Goal: Task Accomplishment & Management: Use online tool/utility

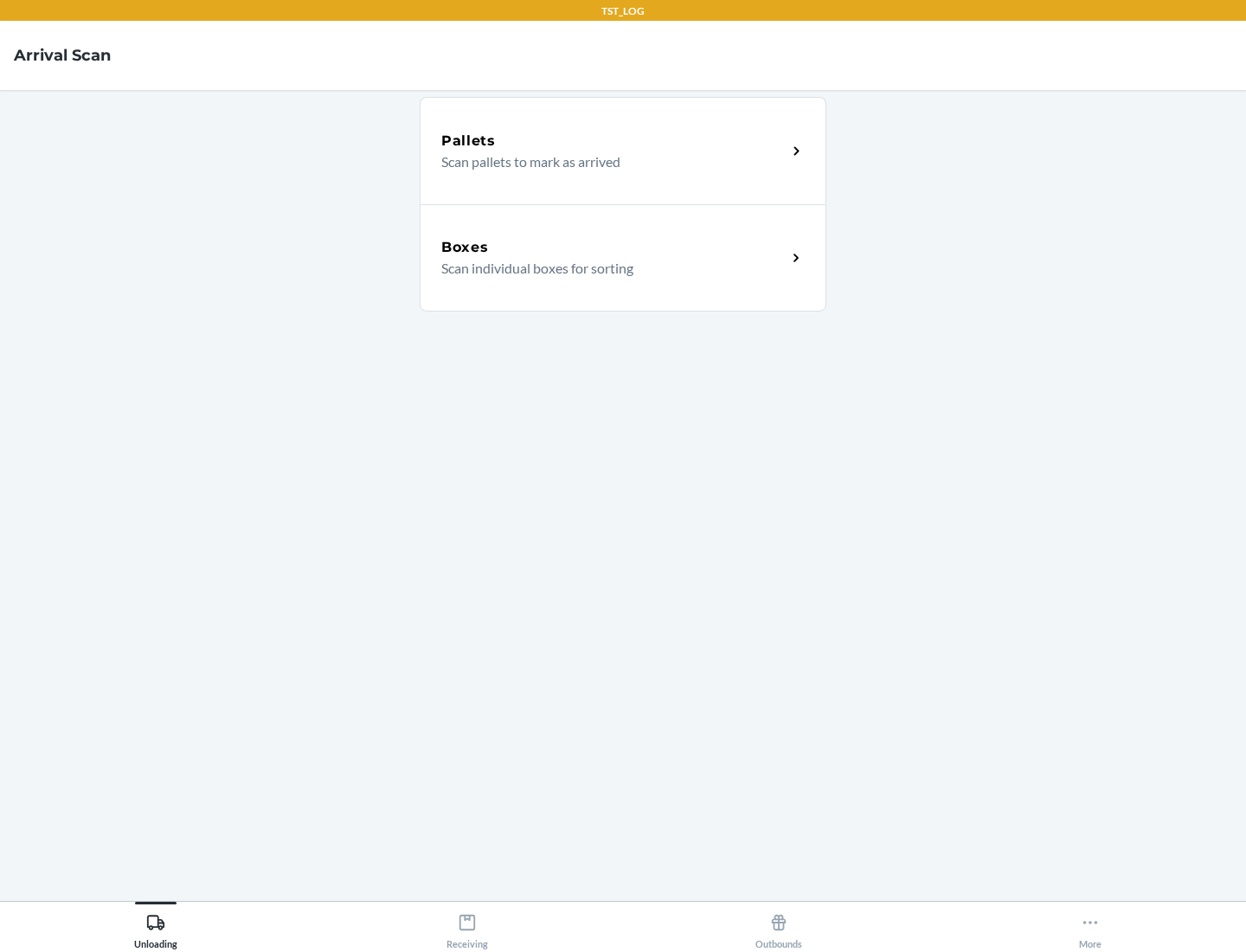
click at [613, 247] on div "Boxes" at bounding box center [613, 247] width 345 height 21
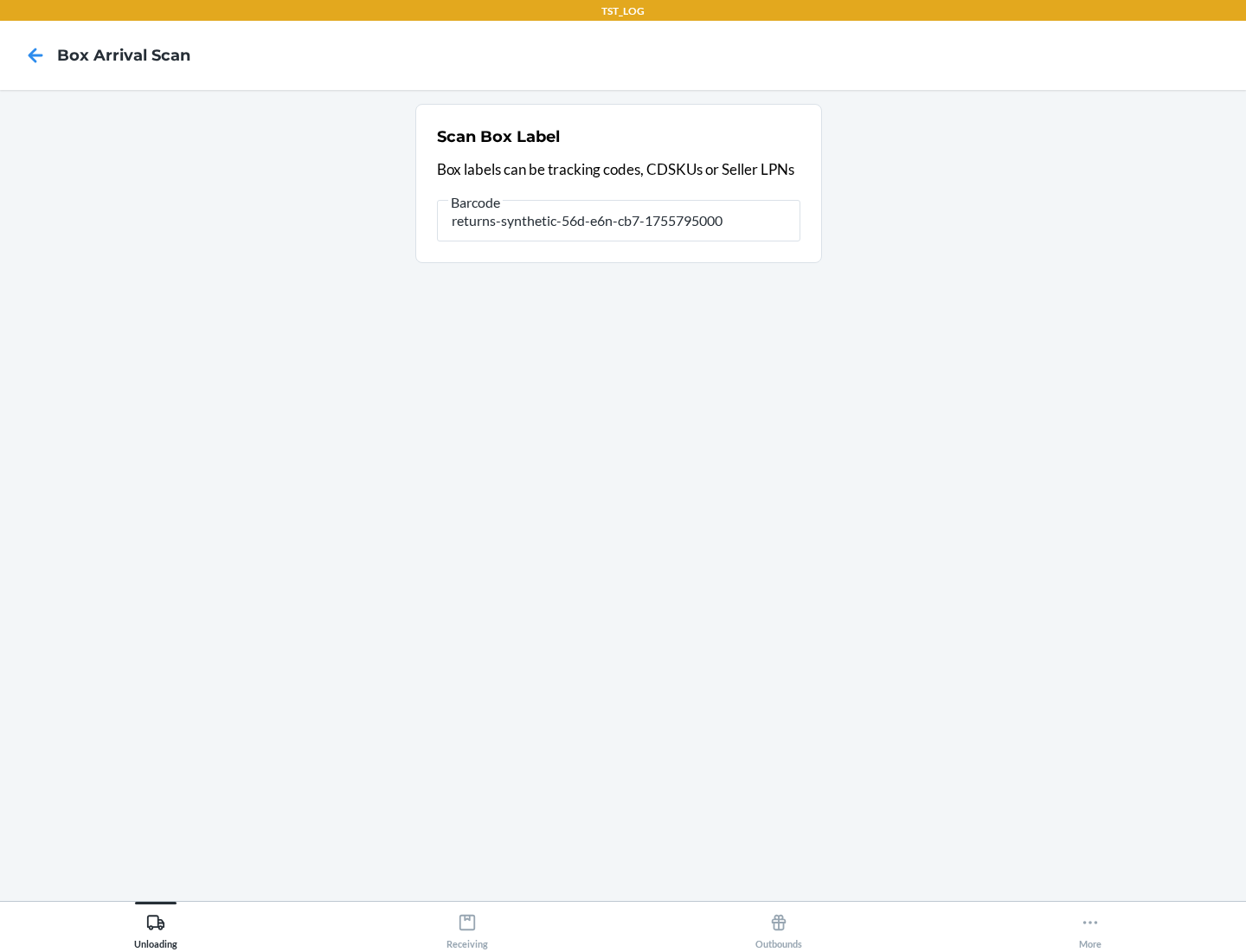
type input "returns-synthetic-56d-e6n-cb7-1755795000"
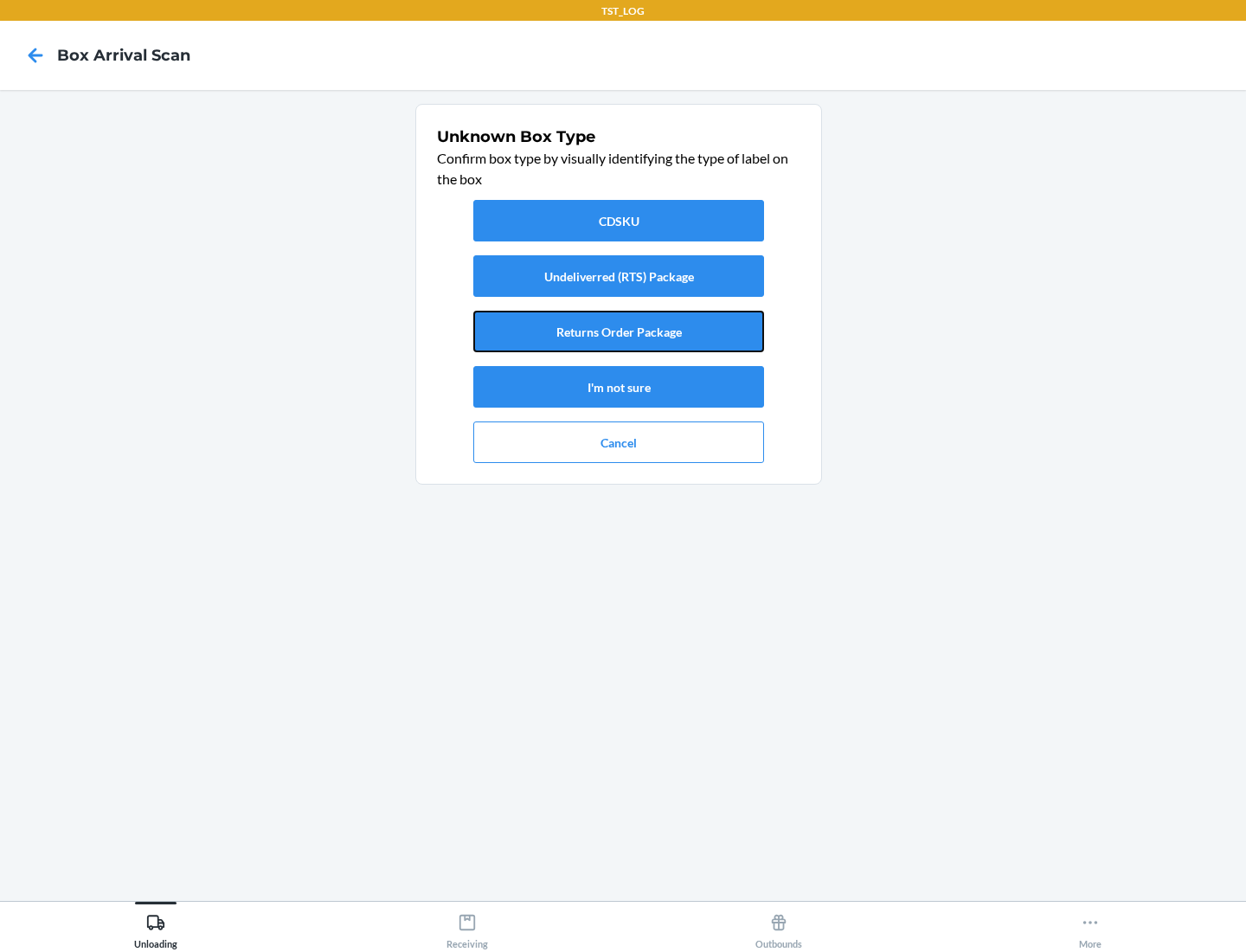
click at [619, 332] on button "Returns Order Package" at bounding box center [619, 332] width 291 height 42
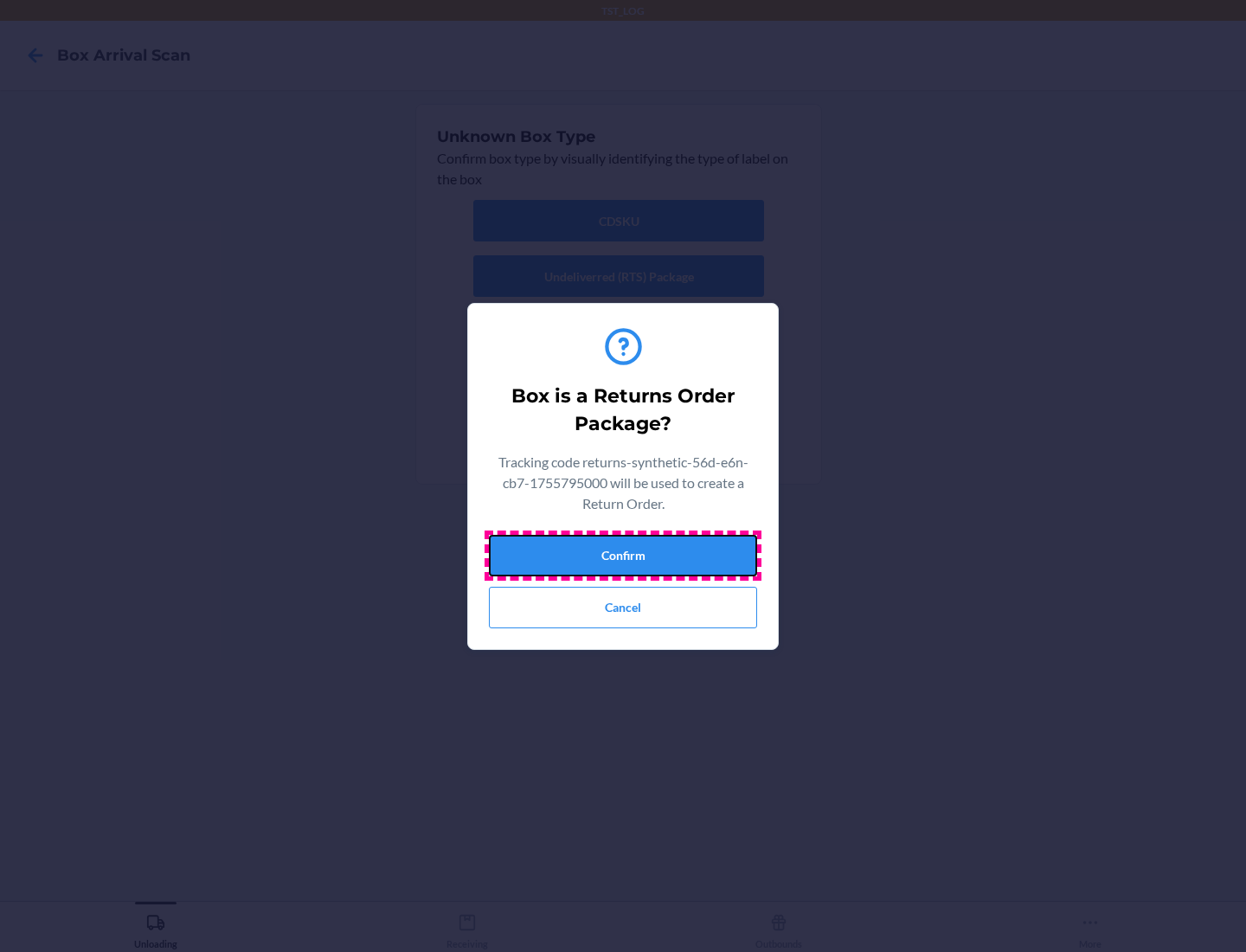
click at [623, 554] on button "Confirm" at bounding box center [623, 555] width 268 height 42
